Goal: Book appointment/travel/reservation

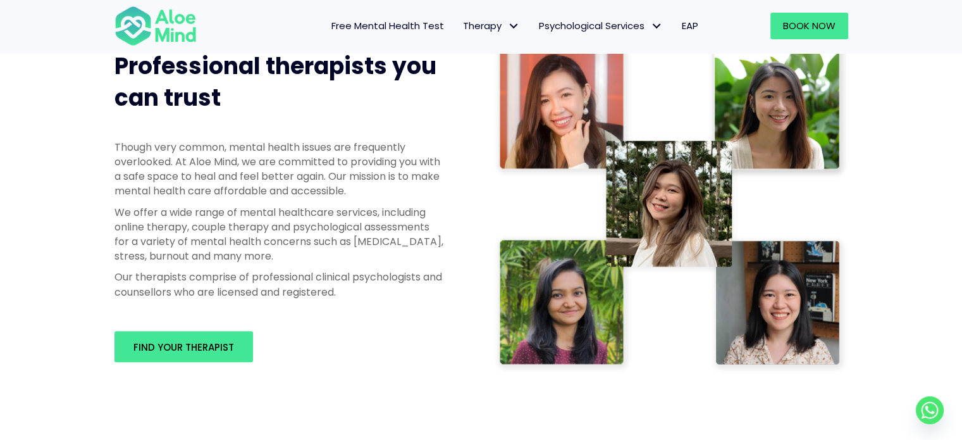
scroll to position [629, 0]
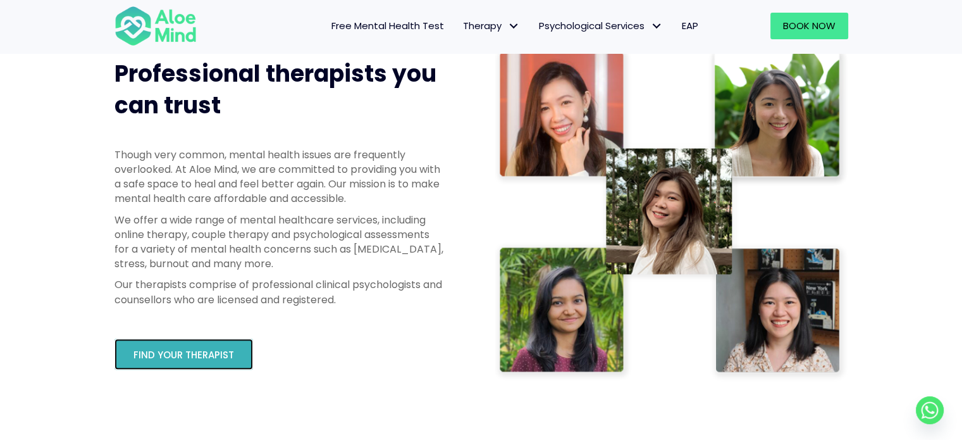
click at [202, 356] on span "Find your therapist" at bounding box center [183, 354] width 101 height 13
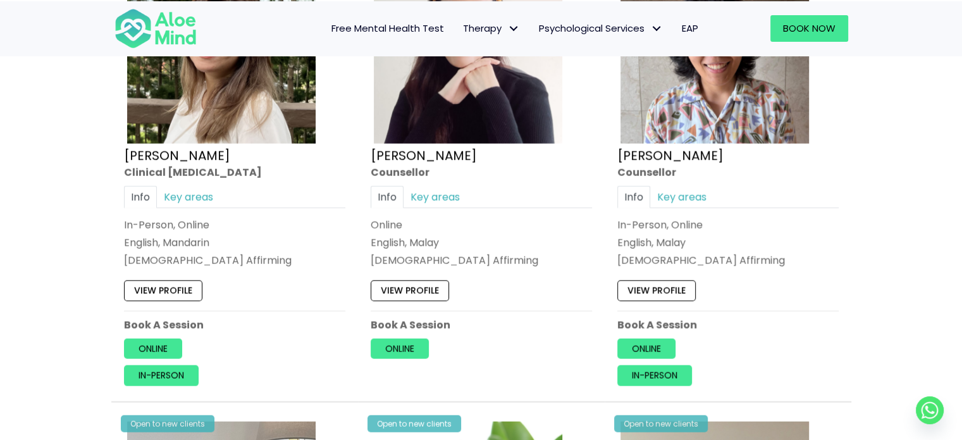
scroll to position [2978, 0]
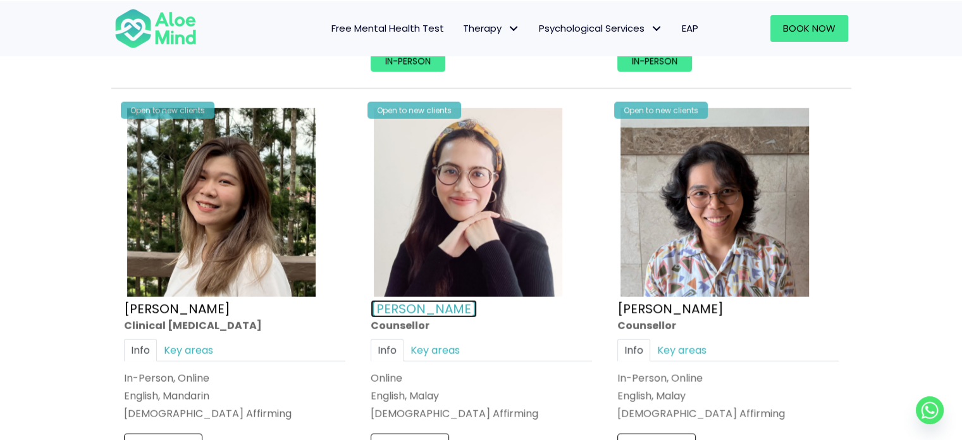
click at [387, 300] on link "[PERSON_NAME]" at bounding box center [424, 308] width 106 height 18
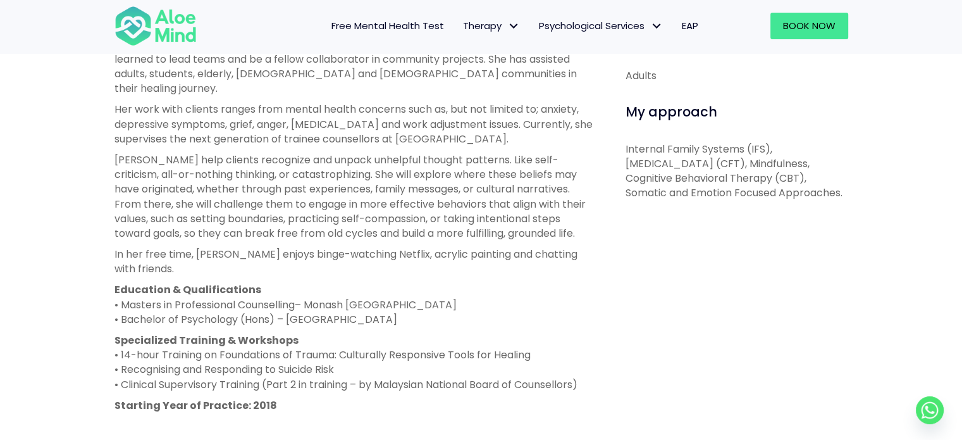
scroll to position [621, 0]
